Goal: Information Seeking & Learning: Learn about a topic

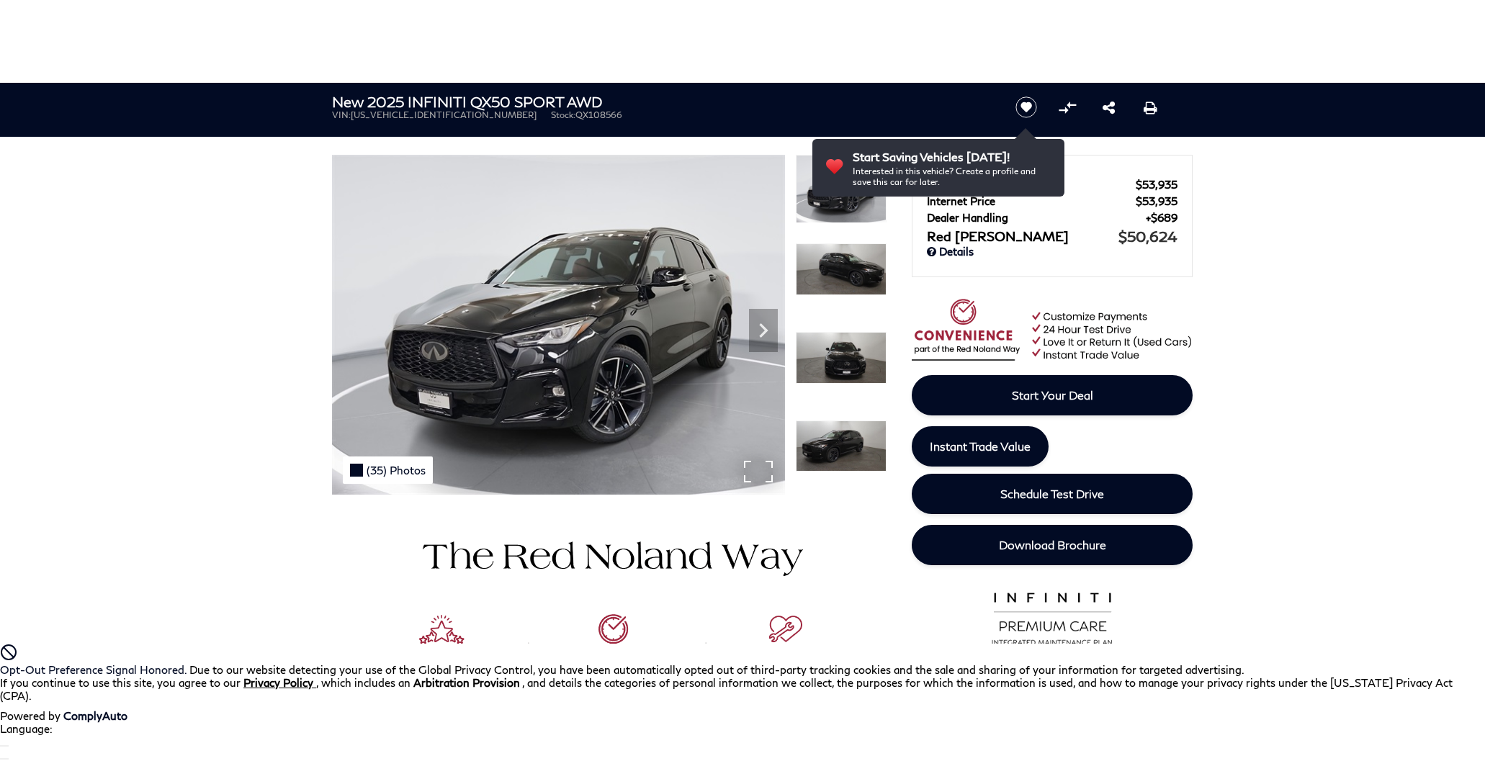
click at [386, 469] on div "(35) Photos" at bounding box center [388, 469] width 90 height 27
